Goal: Transaction & Acquisition: Purchase product/service

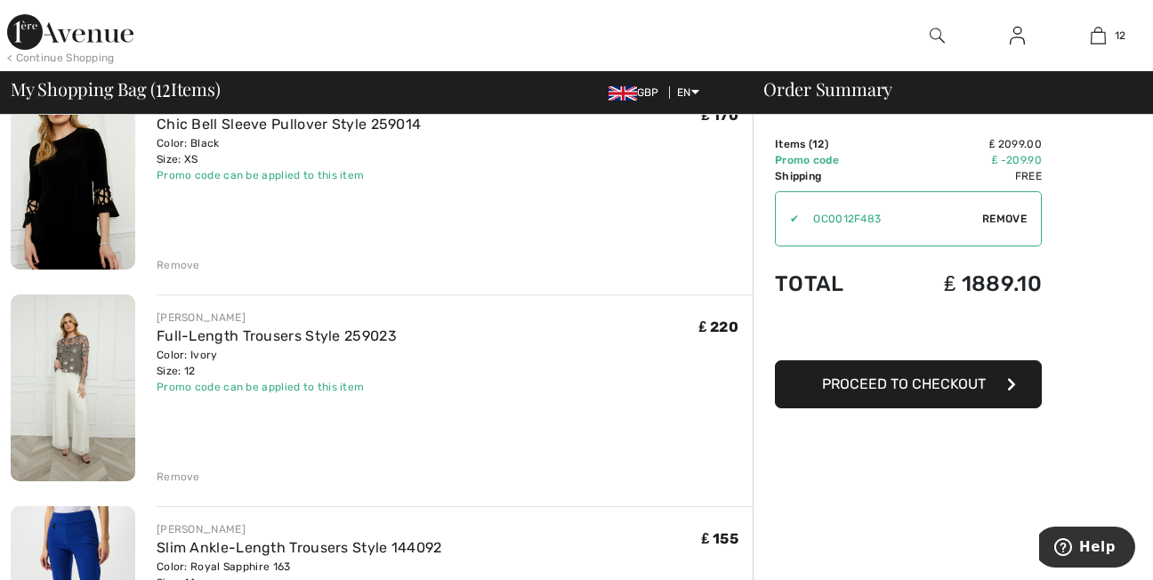
scroll to position [1626, 0]
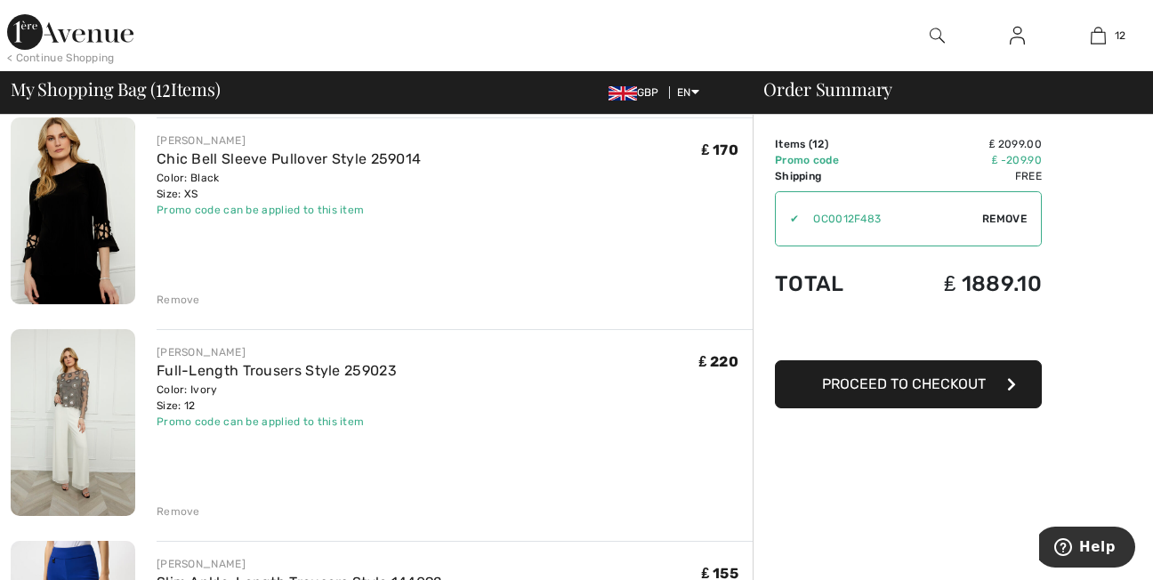
click at [183, 301] on div "Remove" at bounding box center [179, 300] width 44 height 16
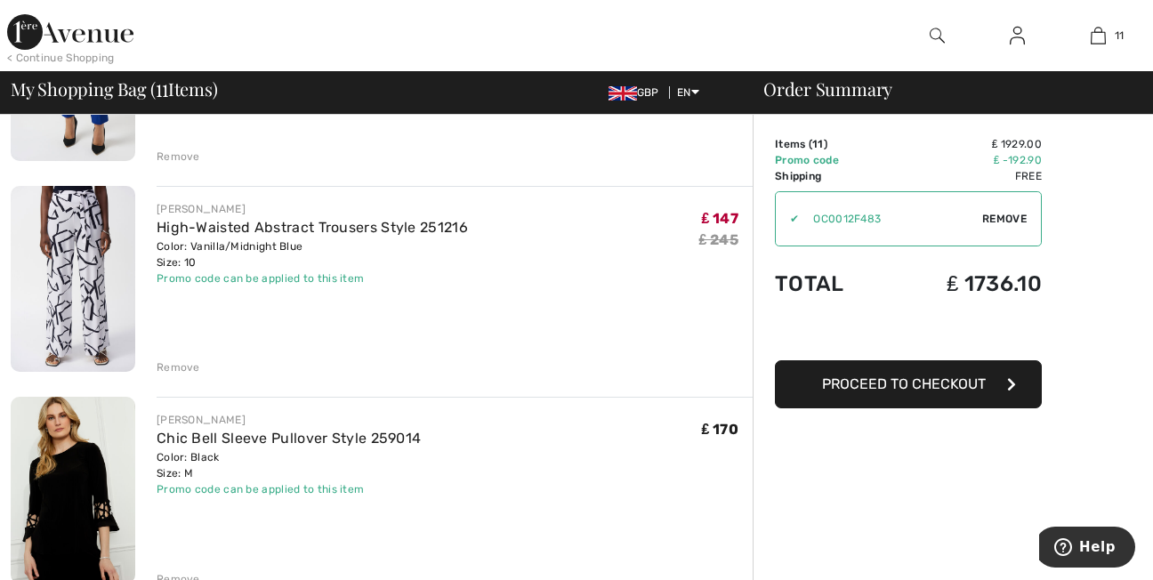
scroll to position [2016, 0]
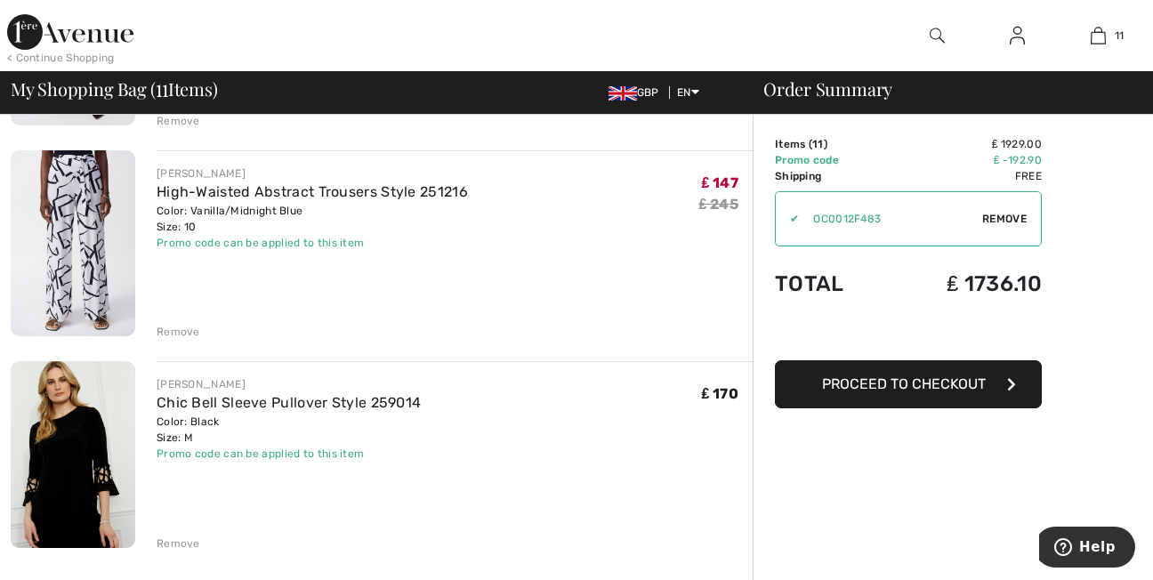
click at [101, 286] on img at bounding box center [73, 243] width 125 height 187
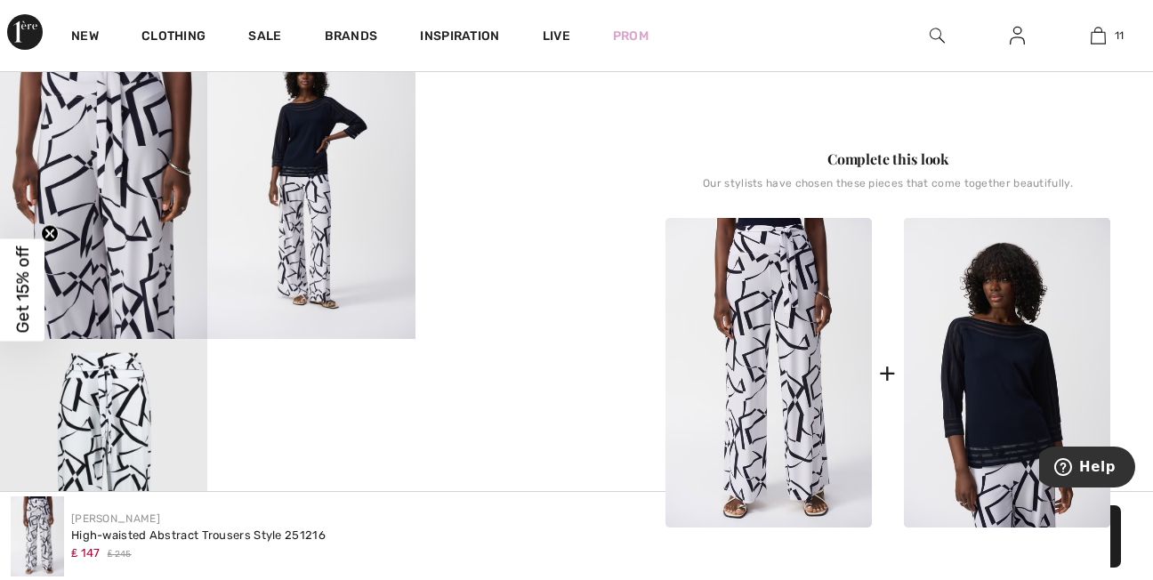
scroll to position [594, 0]
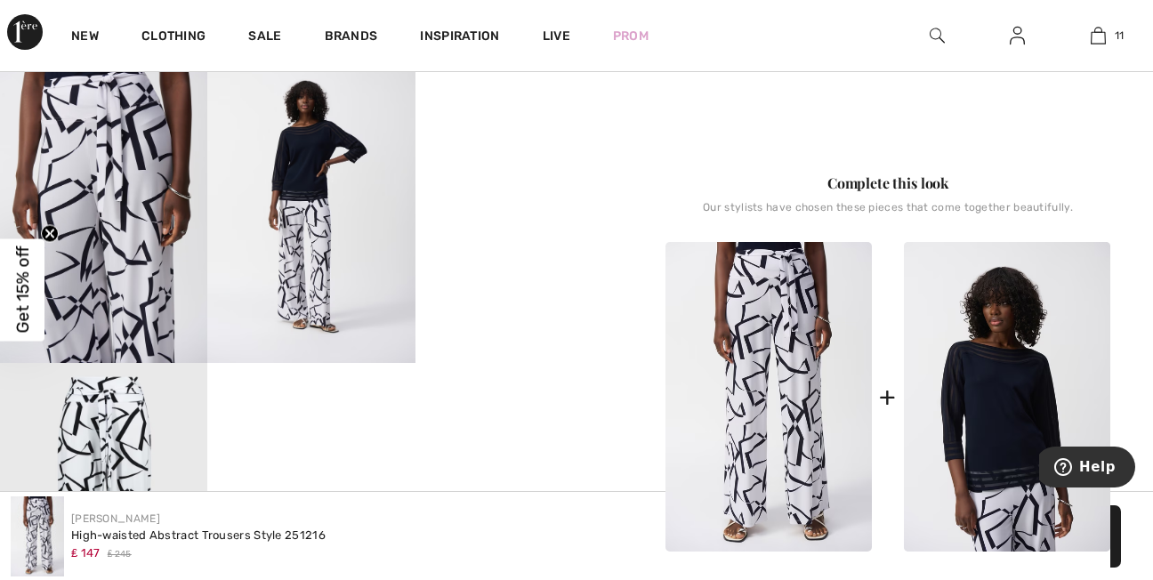
click at [517, 156] on video "Your browser does not support the video tag." at bounding box center [519, 104] width 207 height 104
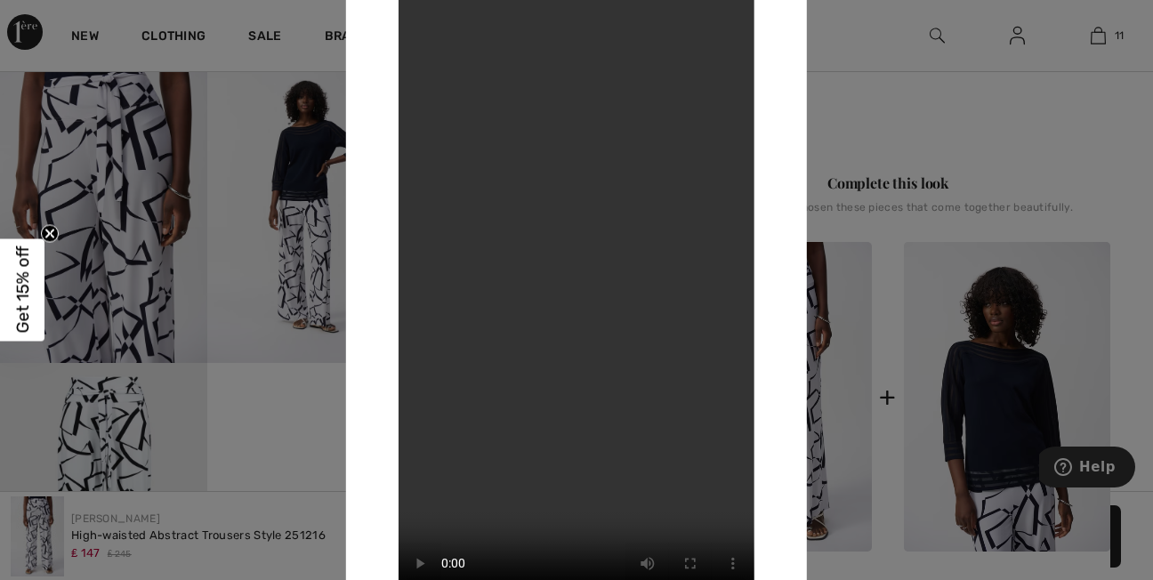
click at [836, 138] on div at bounding box center [576, 290] width 1153 height 580
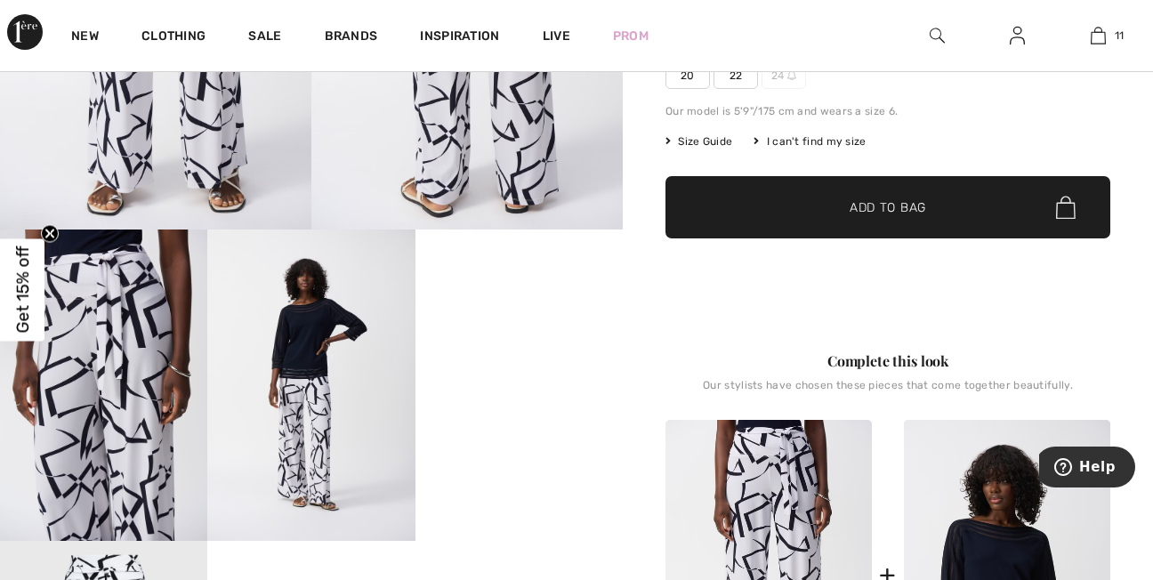
scroll to position [380, 0]
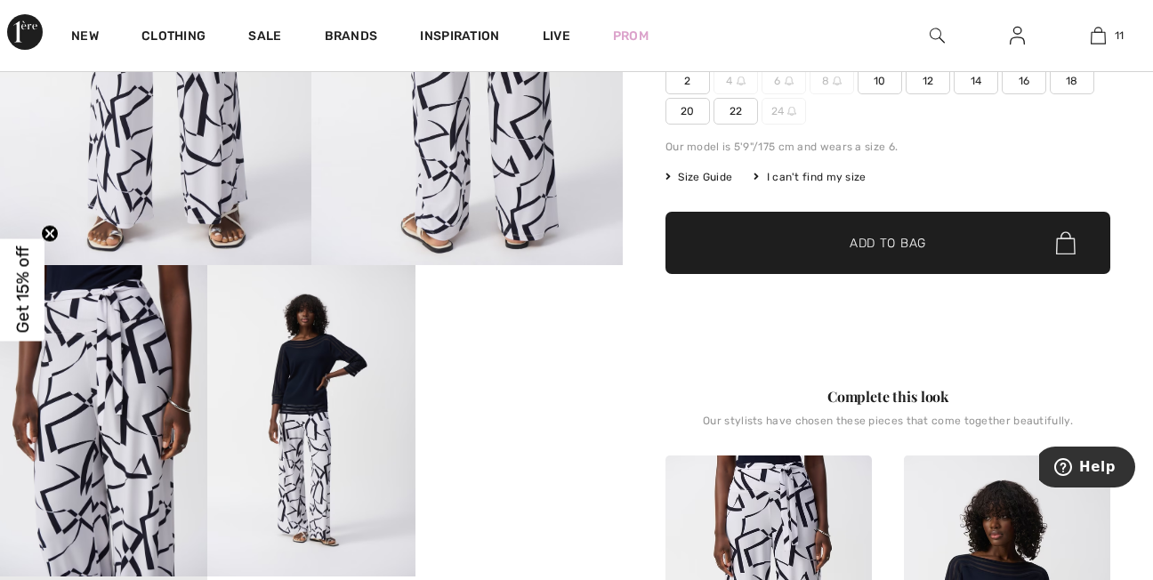
click at [542, 369] on video "Your browser does not support the video tag." at bounding box center [519, 317] width 207 height 104
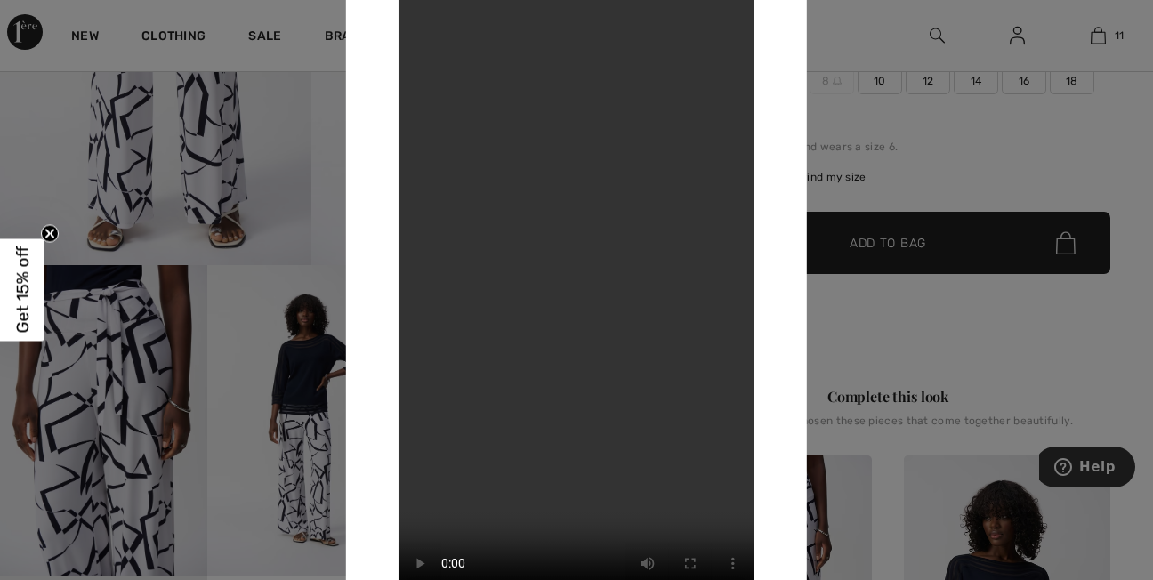
click at [991, 152] on div at bounding box center [576, 290] width 1153 height 580
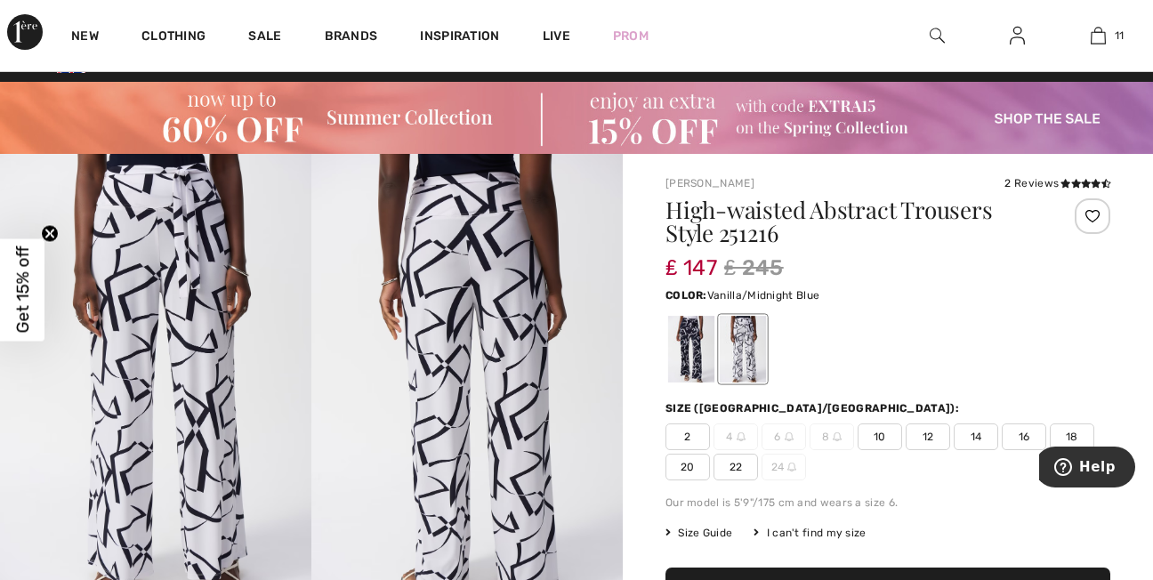
scroll to position [0, 0]
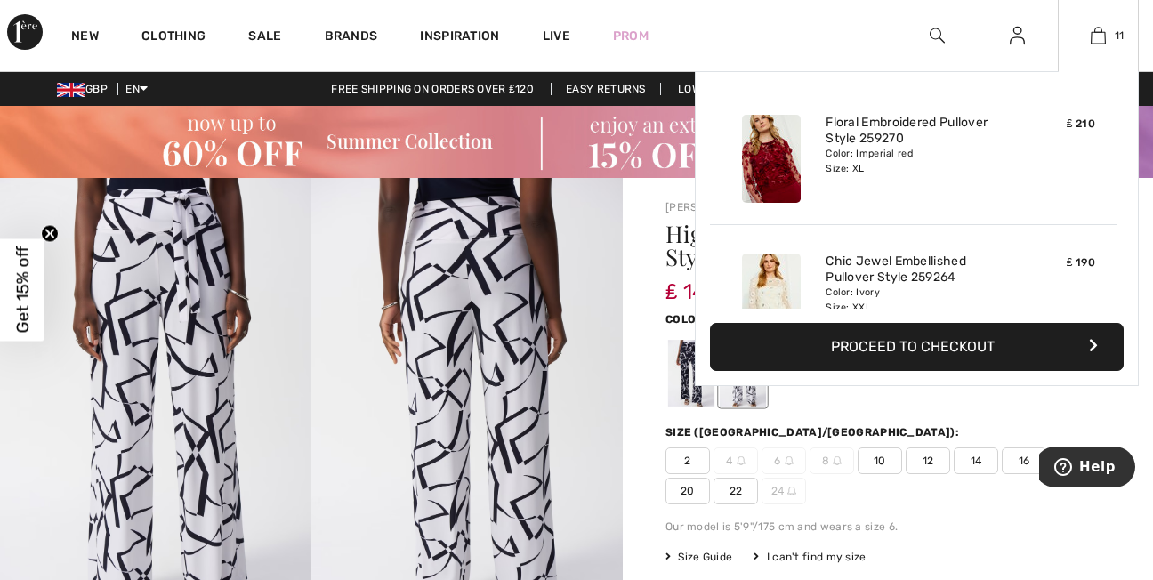
click at [1106, 47] on div "11 Added to Bag [PERSON_NAME] Floral Embroidered Pullover Style 259270 ₤ 210 Co…" at bounding box center [1098, 35] width 81 height 71
click at [918, 352] on button "Proceed to Checkout" at bounding box center [917, 347] width 414 height 48
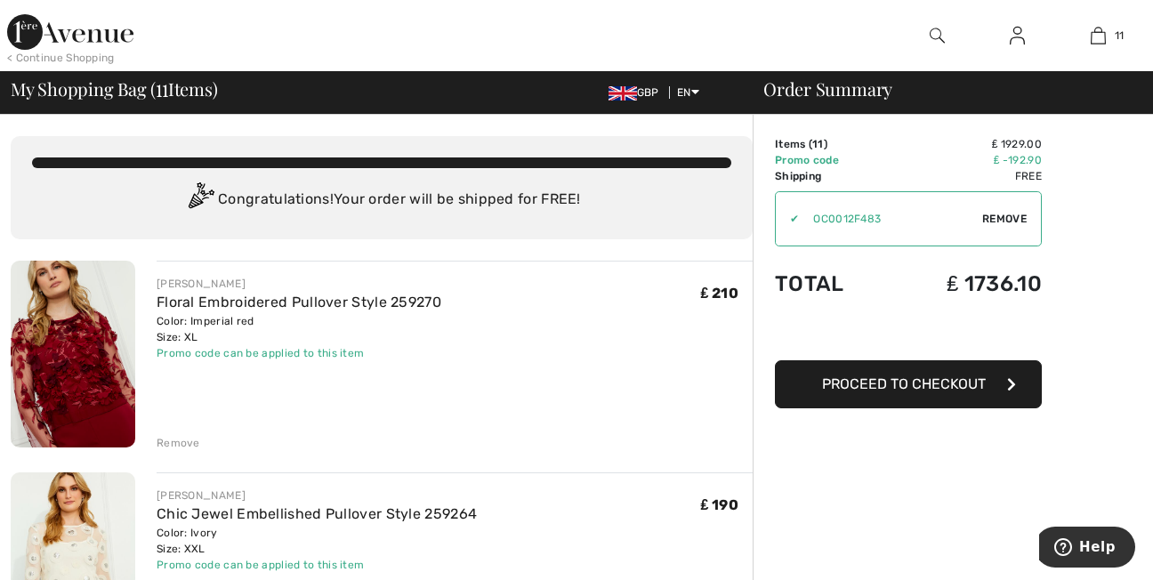
click at [989, 221] on span "Remove" at bounding box center [1004, 219] width 44 height 16
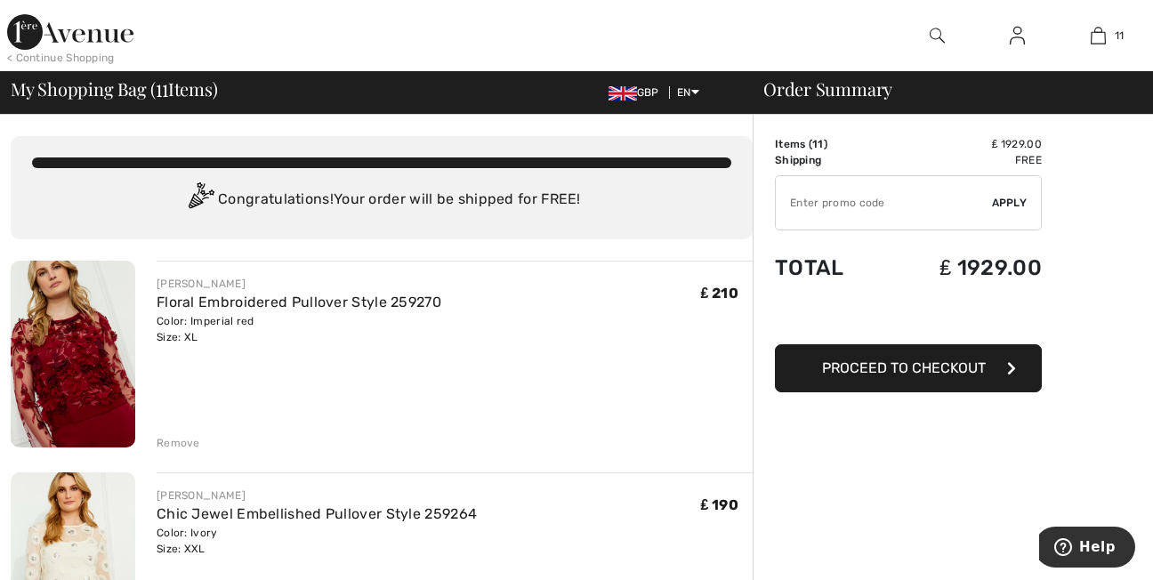
click at [817, 209] on input "TEXT" at bounding box center [884, 202] width 216 height 53
type input "EXTRA15"
click at [1005, 203] on span "Apply" at bounding box center [1010, 203] width 36 height 16
